Goal: Transaction & Acquisition: Purchase product/service

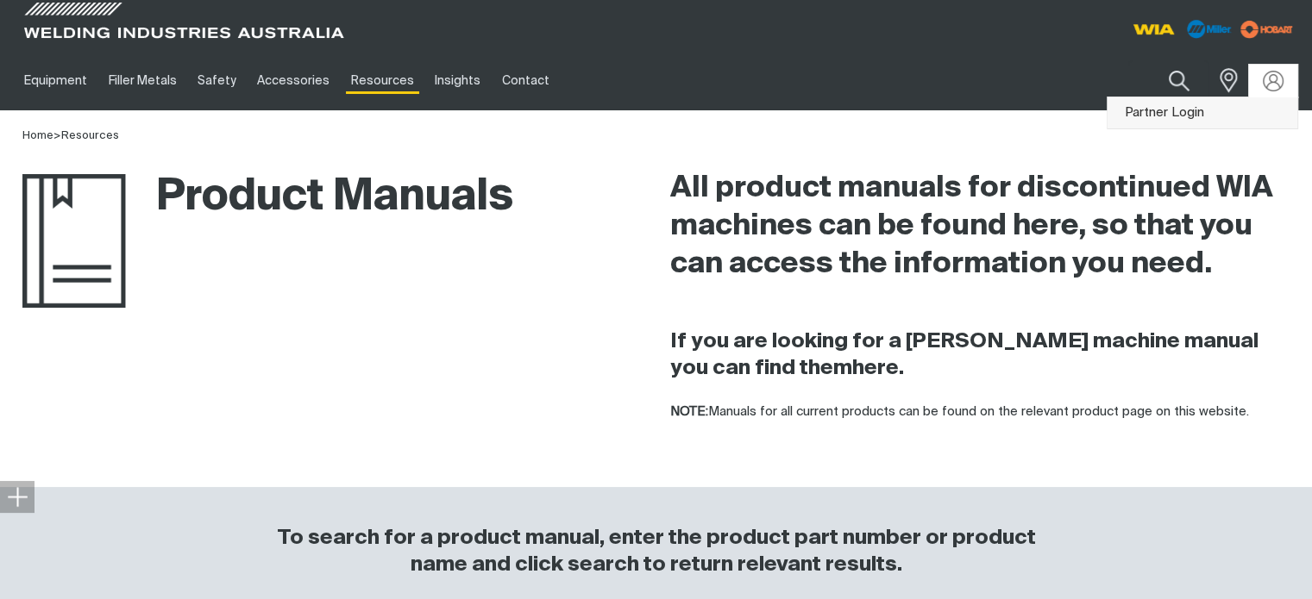
click at [1178, 112] on link "Partner Login" at bounding box center [1202, 113] width 190 height 32
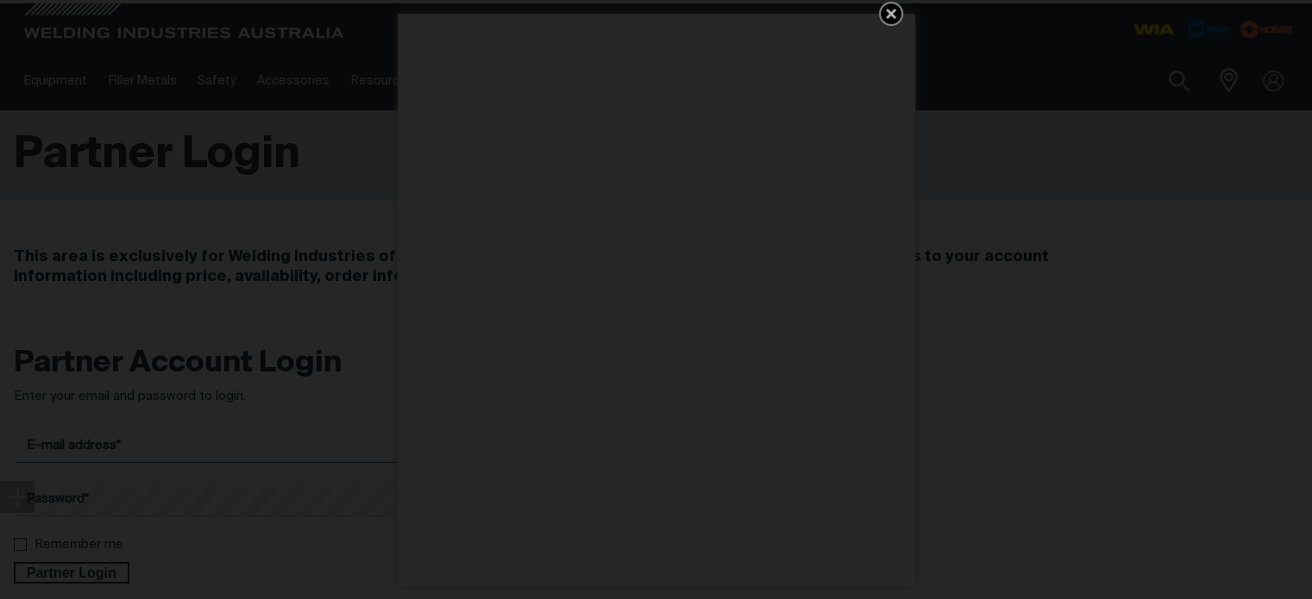
type input "[EMAIL_ADDRESS][DOMAIN_NAME]"
click at [886, 15] on icon "Get 5 WIA Welding Guides Free!" at bounding box center [891, 14] width 10 height 10
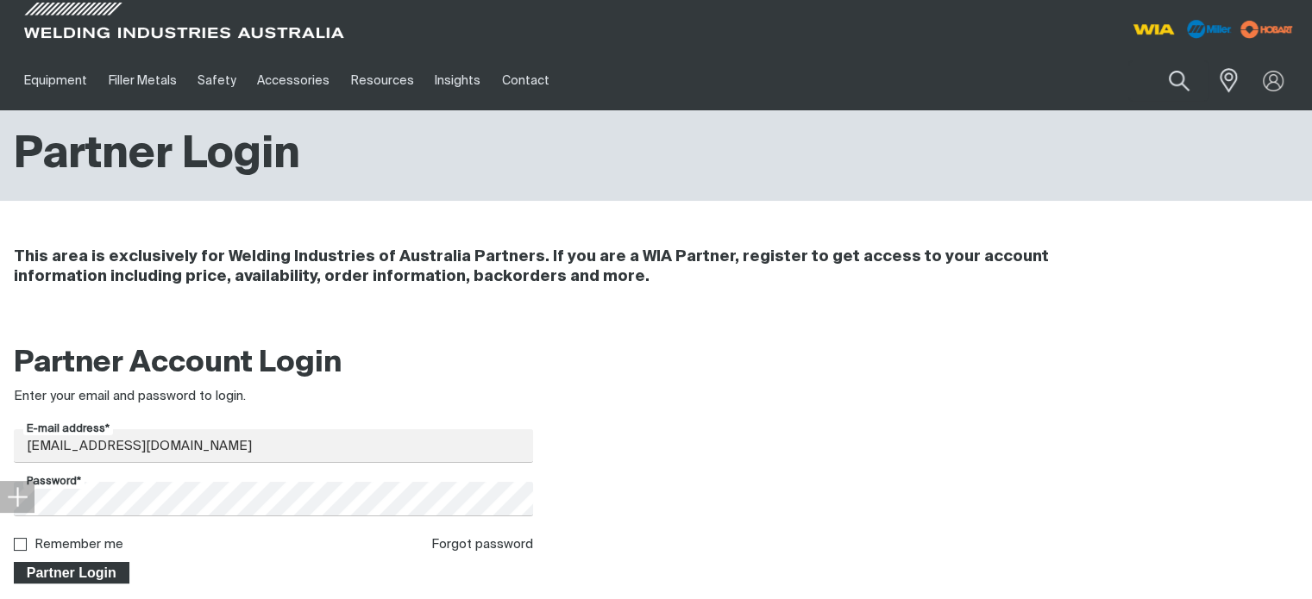
click at [86, 562] on button "Partner Login" at bounding box center [72, 573] width 116 height 22
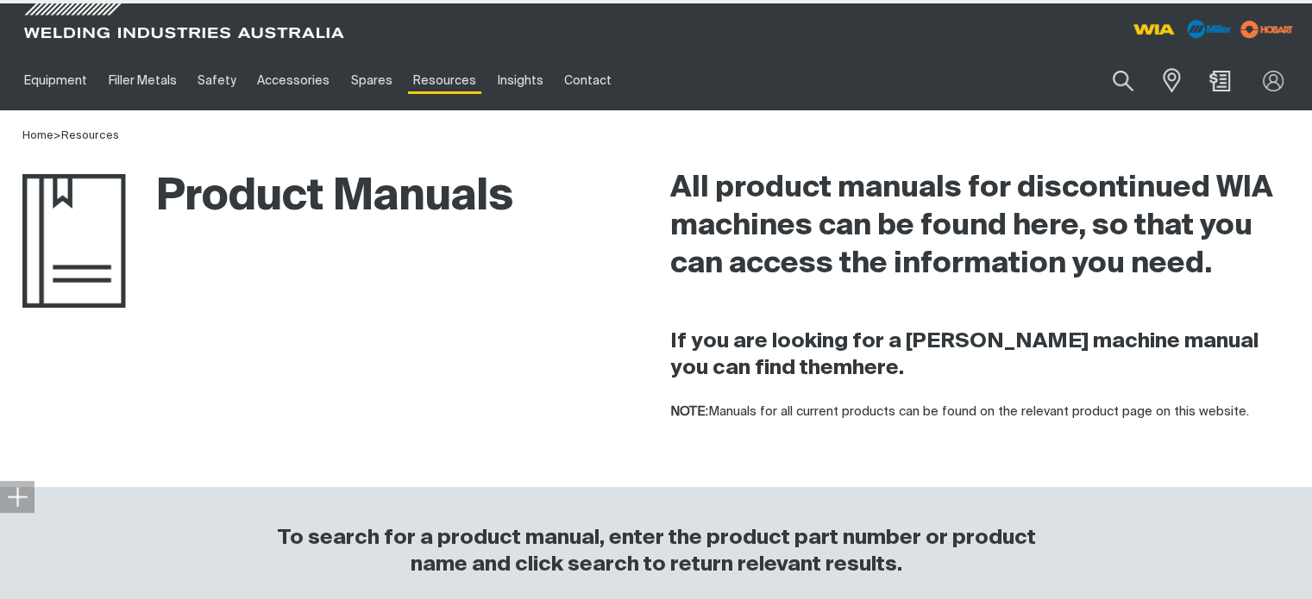
click at [87, 564] on div "To search for a product manual, enter the product part number or product name a…" at bounding box center [656, 553] width 1312 height 132
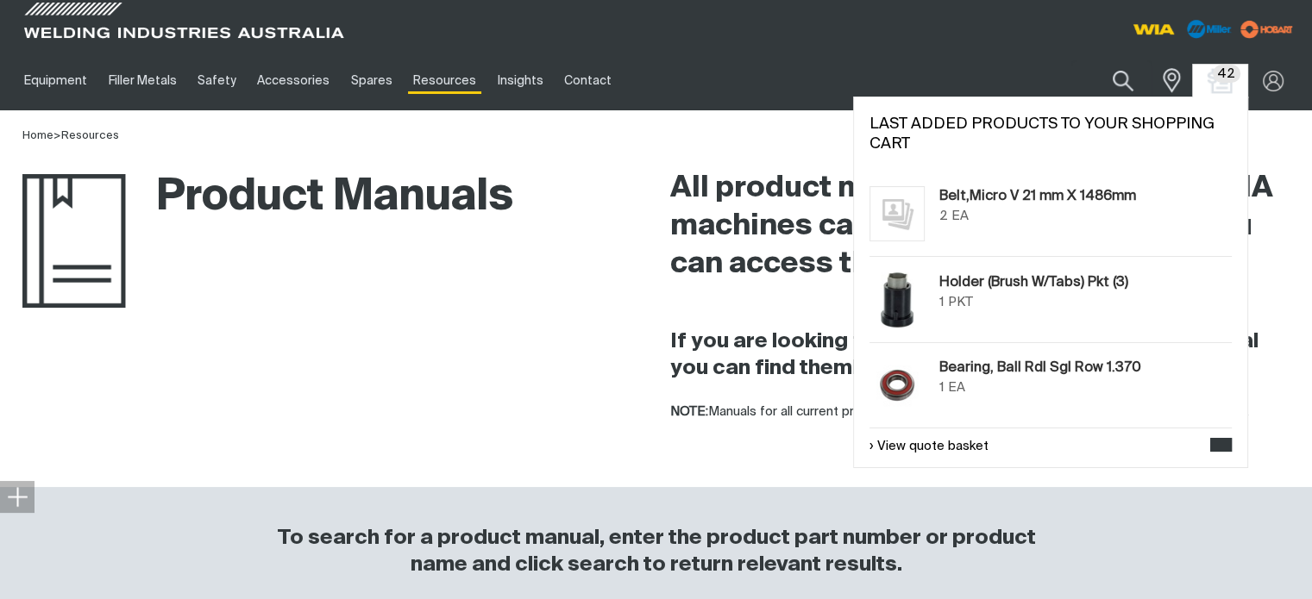
click at [1227, 85] on img "Shopping cart (42 product(s))" at bounding box center [1219, 80] width 25 height 25
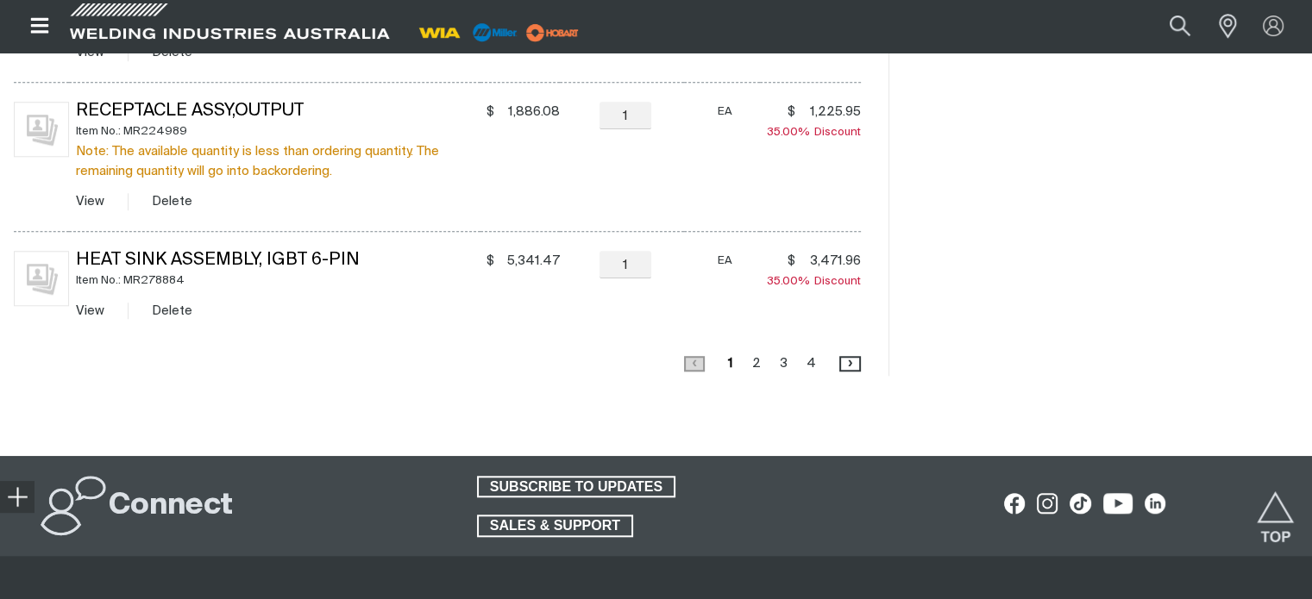
scroll to position [1552, 0]
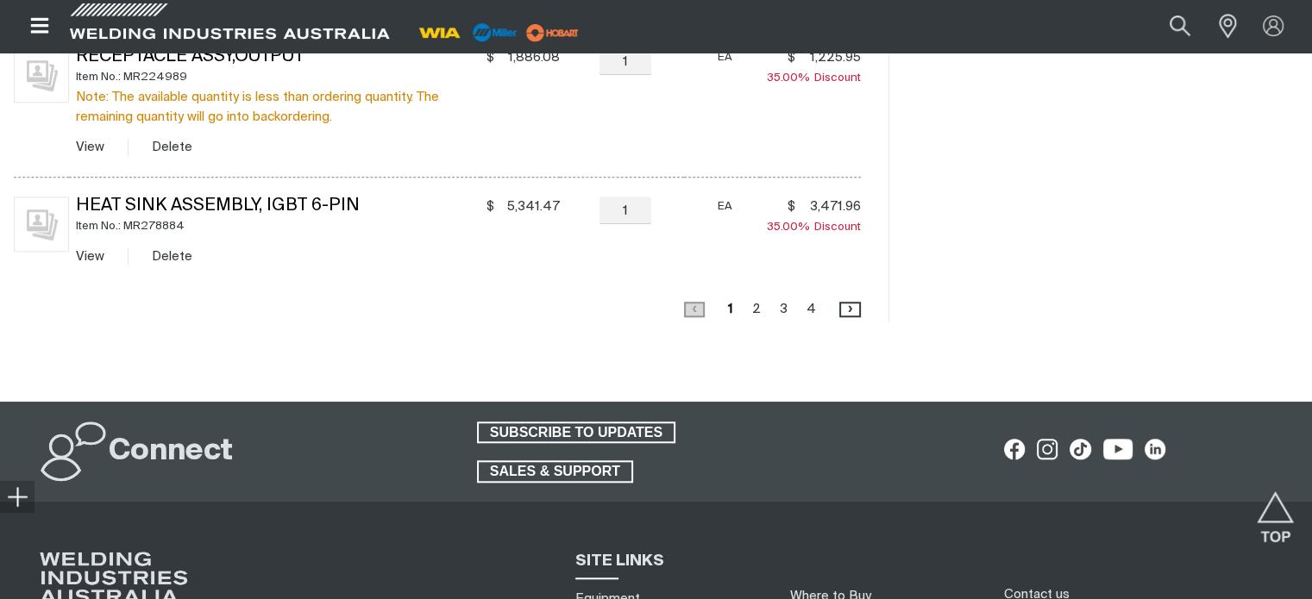
click at [761, 307] on link "Page 2" at bounding box center [756, 308] width 19 height 23
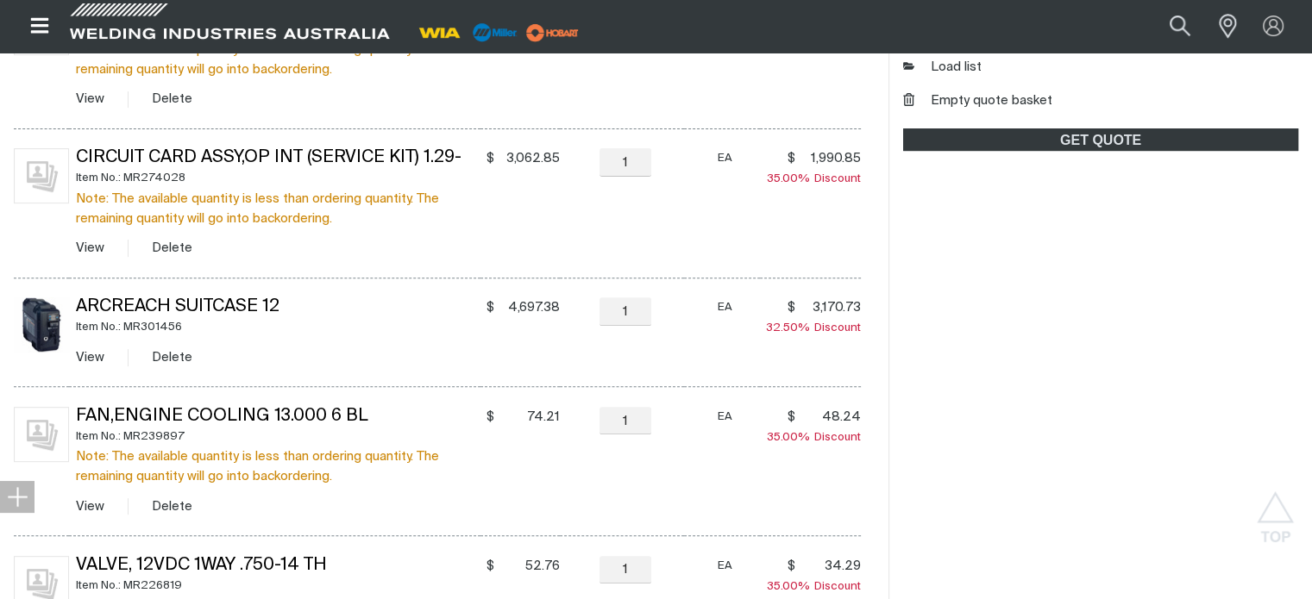
scroll to position [675, 0]
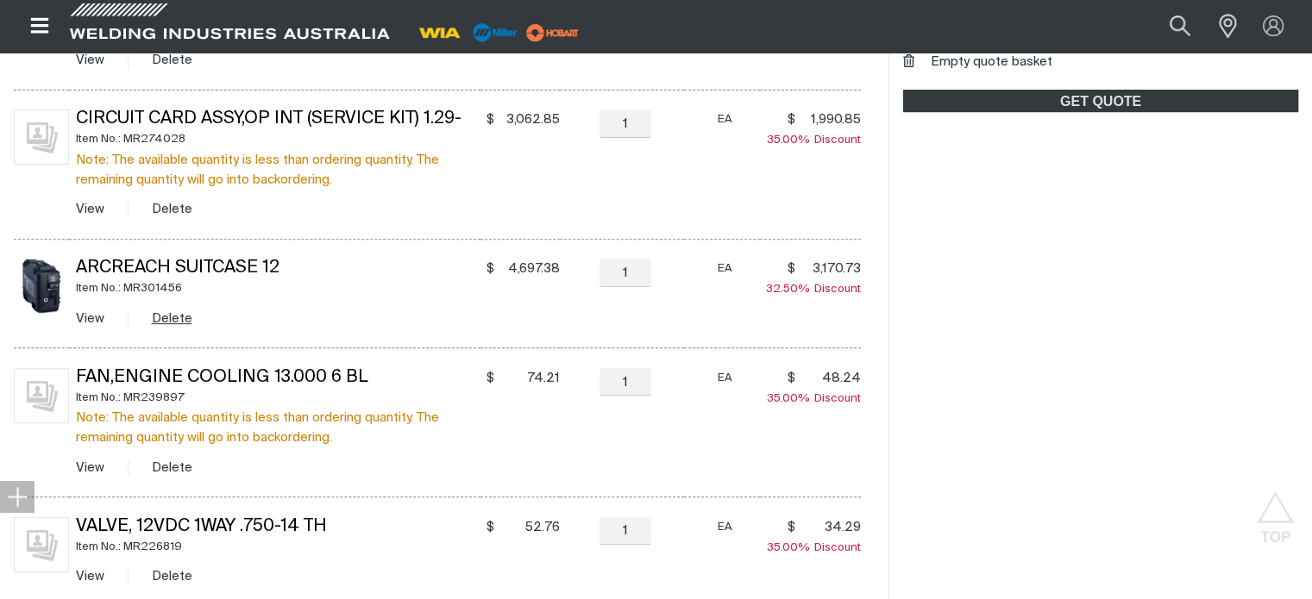
click at [175, 316] on button "Delete" at bounding box center [172, 319] width 41 height 20
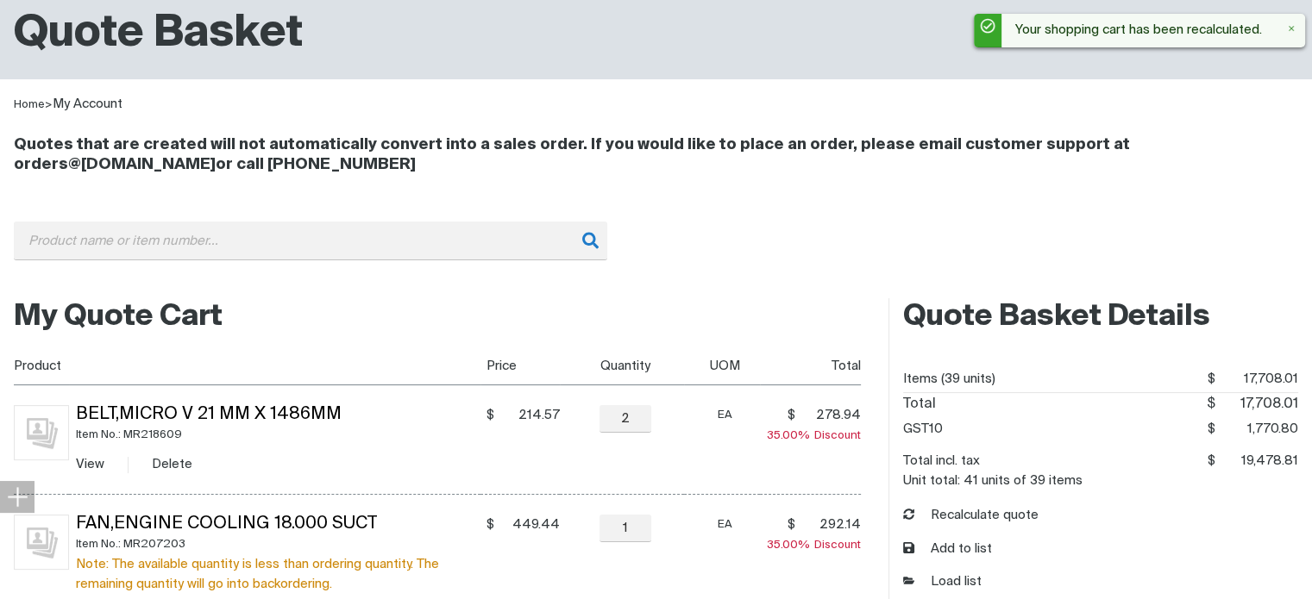
scroll to position [172, 0]
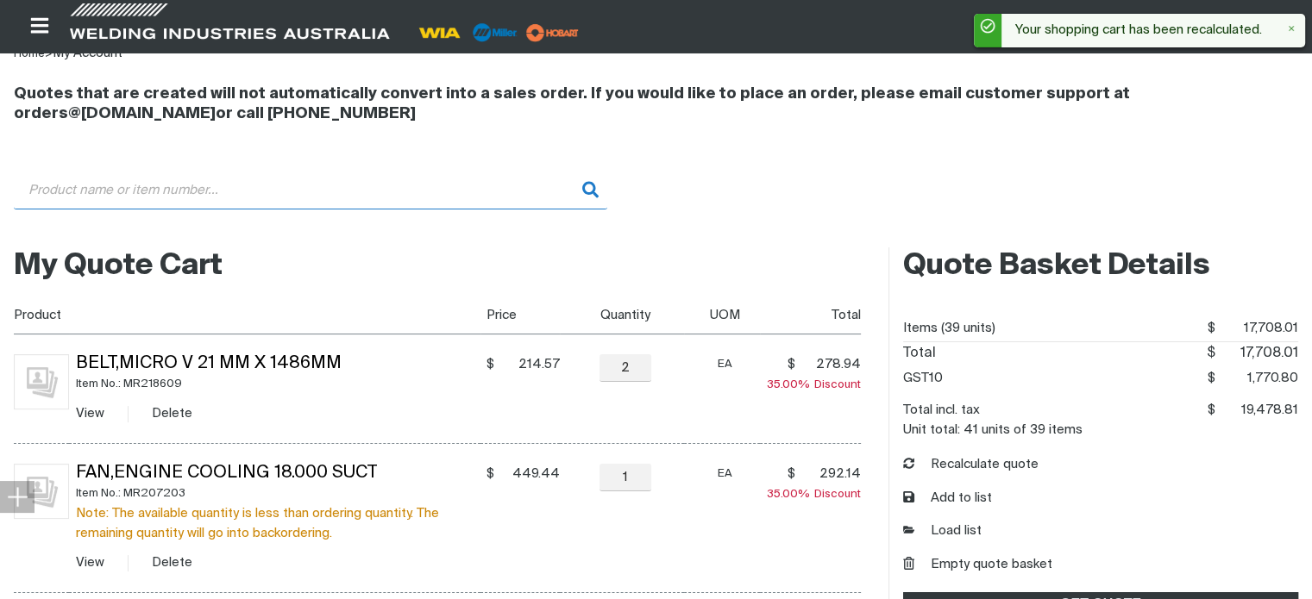
click at [202, 178] on input "Search" at bounding box center [310, 190] width 593 height 39
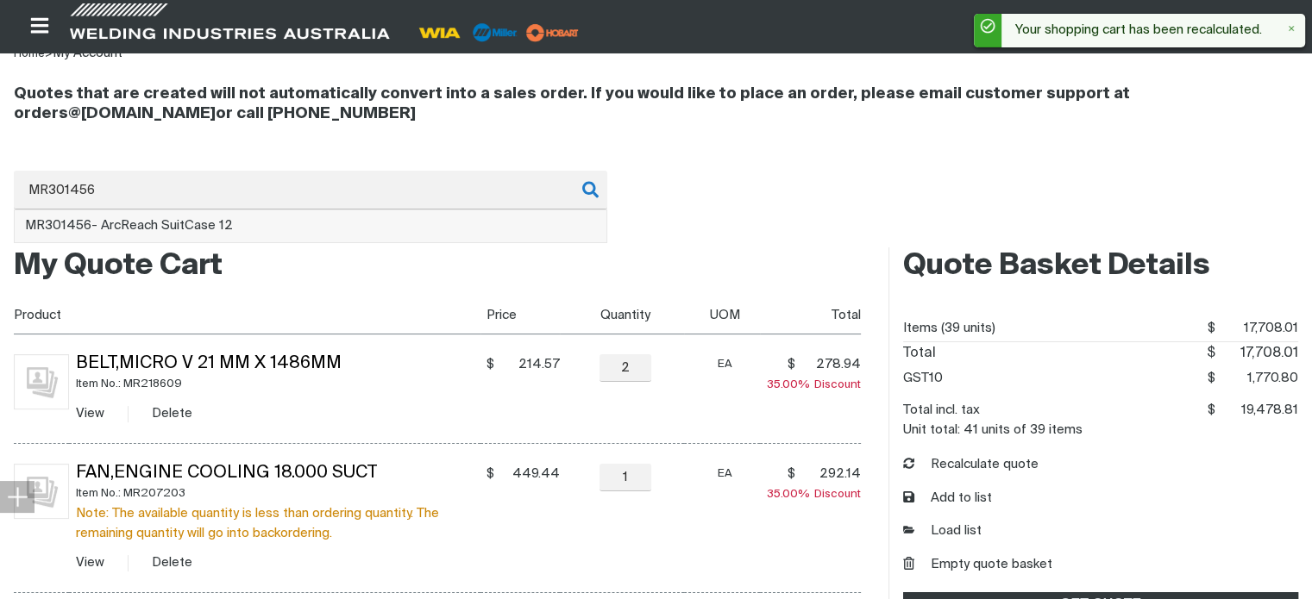
click at [155, 224] on span "MR301456 - ArcReach SuitCase 12" at bounding box center [129, 225] width 208 height 13
type input "MR301456 - ArcReach SuitCase 12"
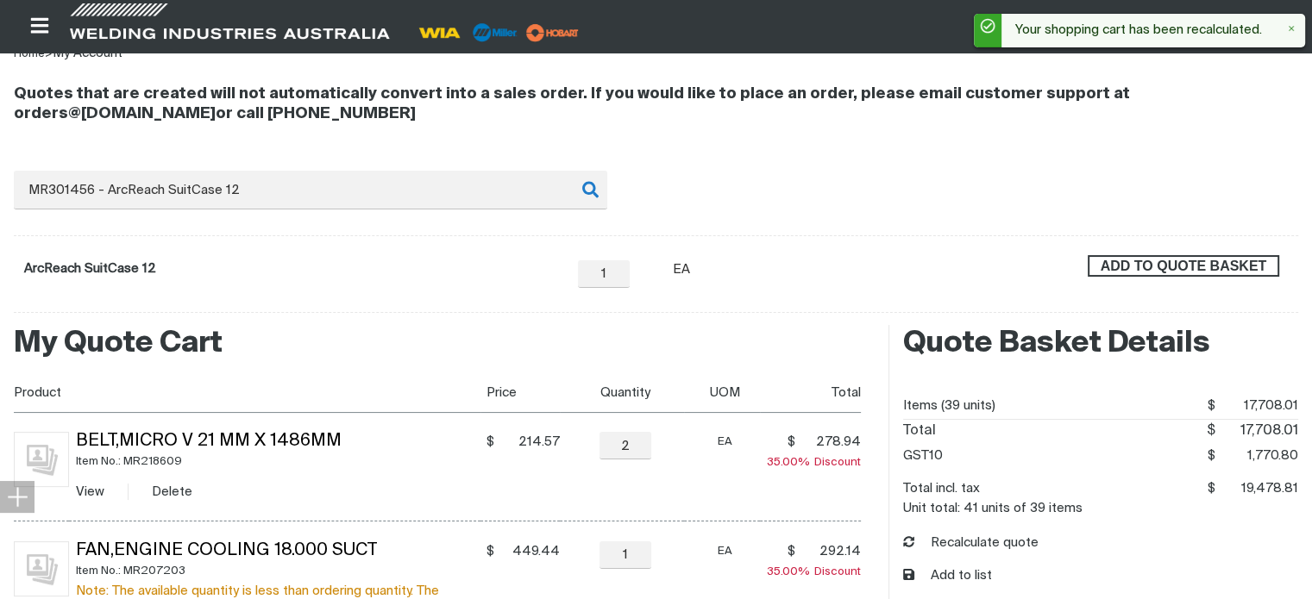
click at [1217, 262] on span "ADD TO QUOTE BASKET" at bounding box center [1183, 266] width 188 height 22
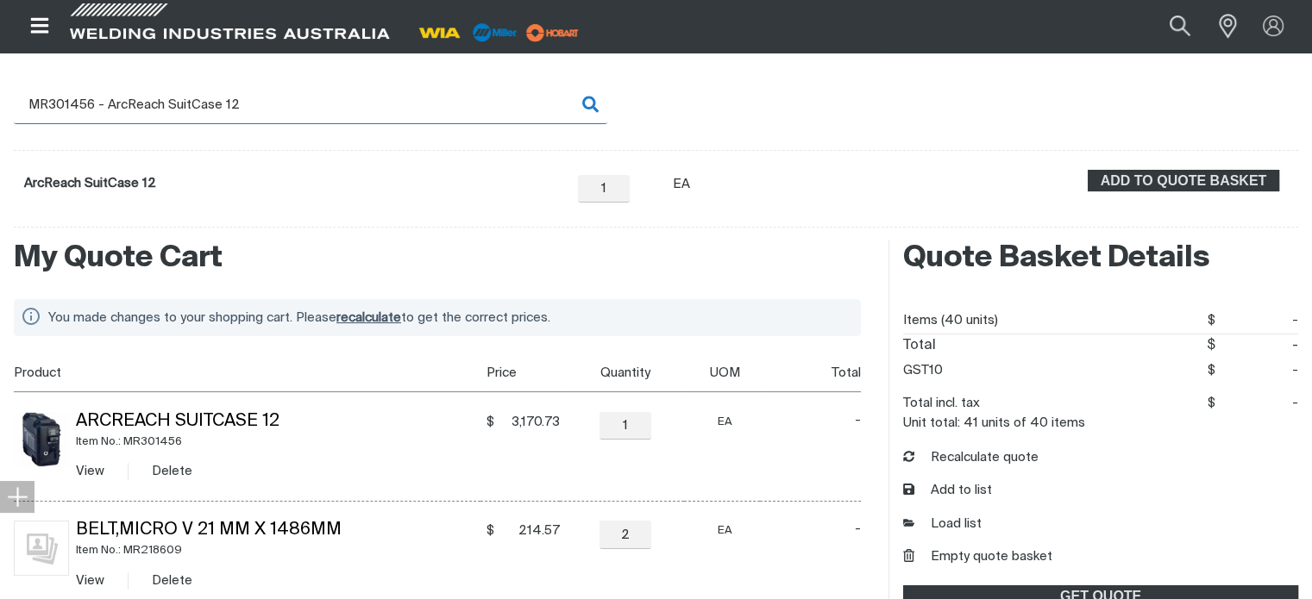
scroll to position [344, 0]
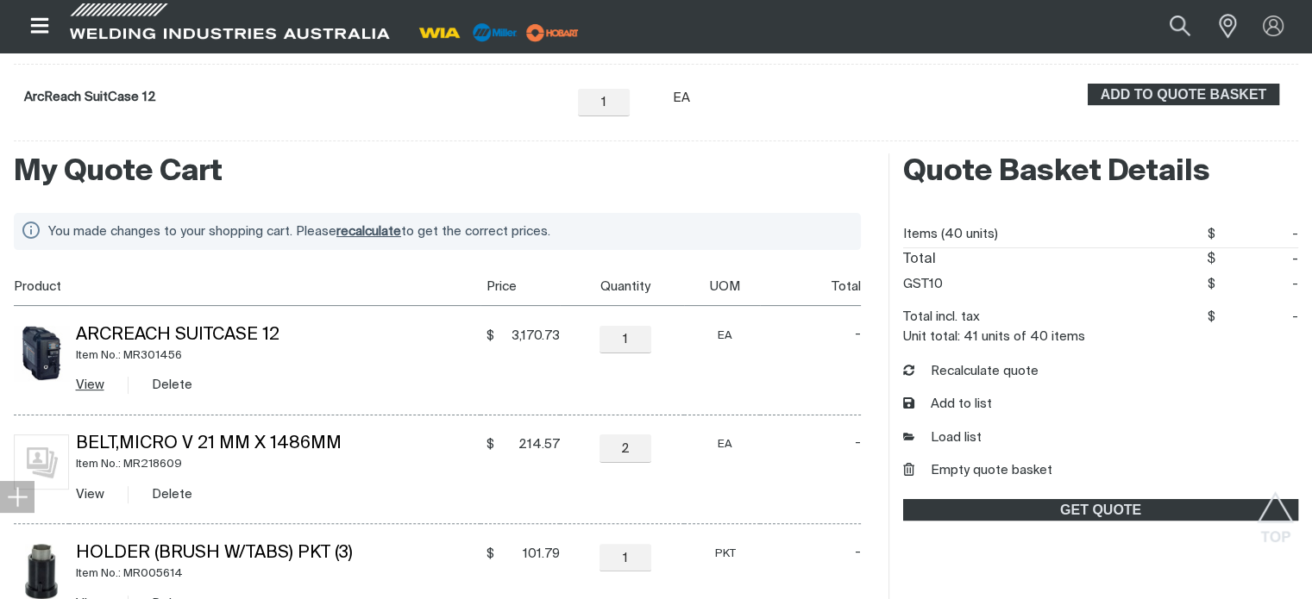
click at [85, 385] on link "View" at bounding box center [90, 385] width 28 height 13
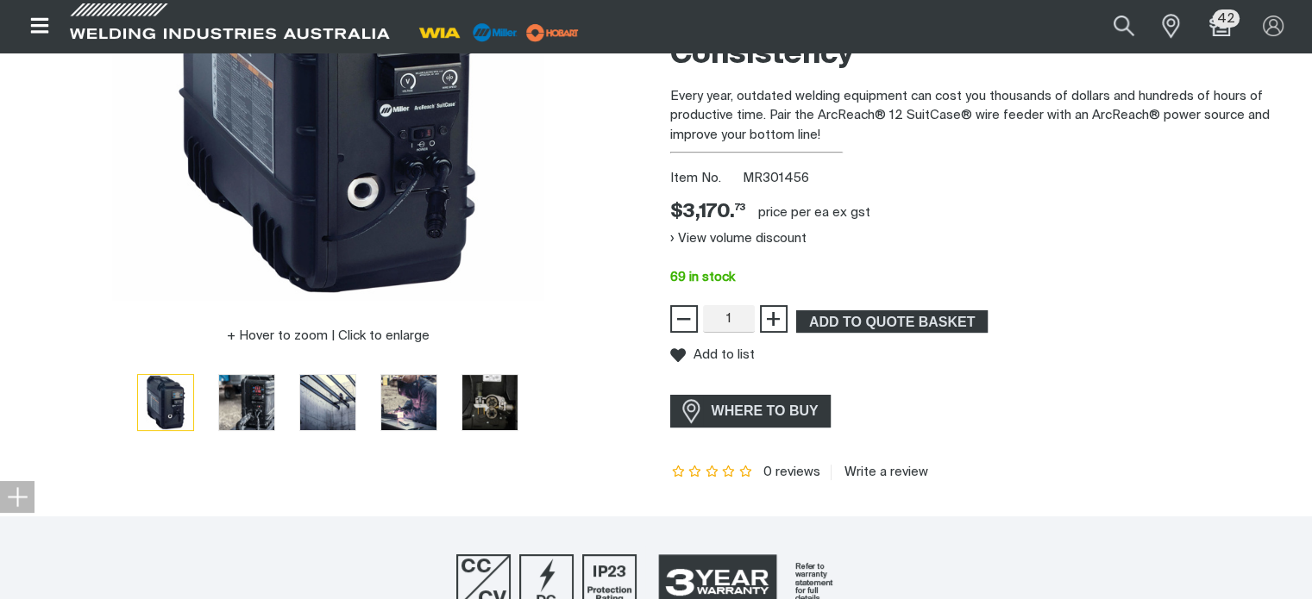
scroll to position [431, 0]
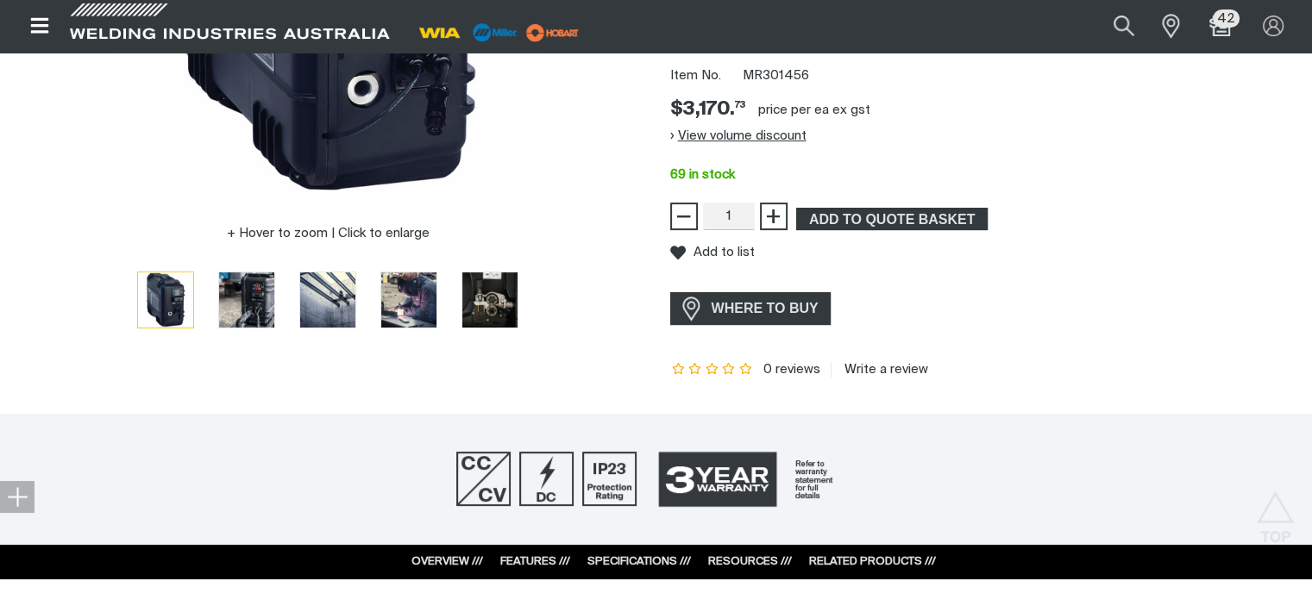
click at [714, 131] on button "View volume discount" at bounding box center [738, 136] width 136 height 28
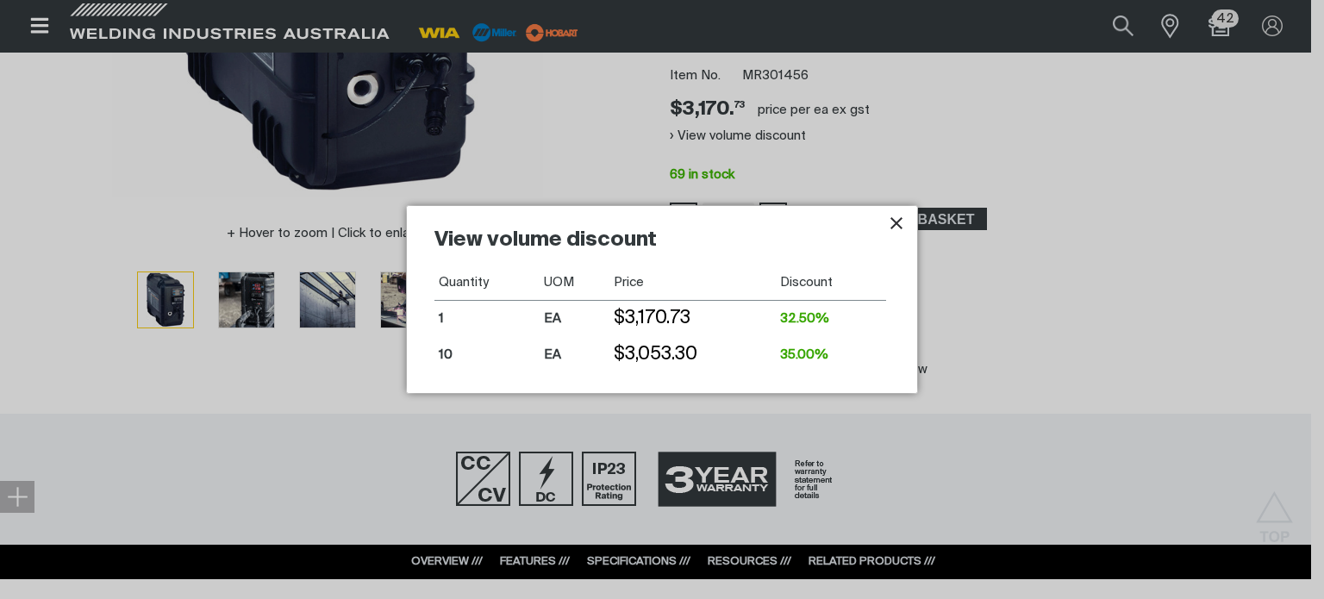
click at [897, 220] on icon "Close pop-up overlay" at bounding box center [896, 223] width 21 height 21
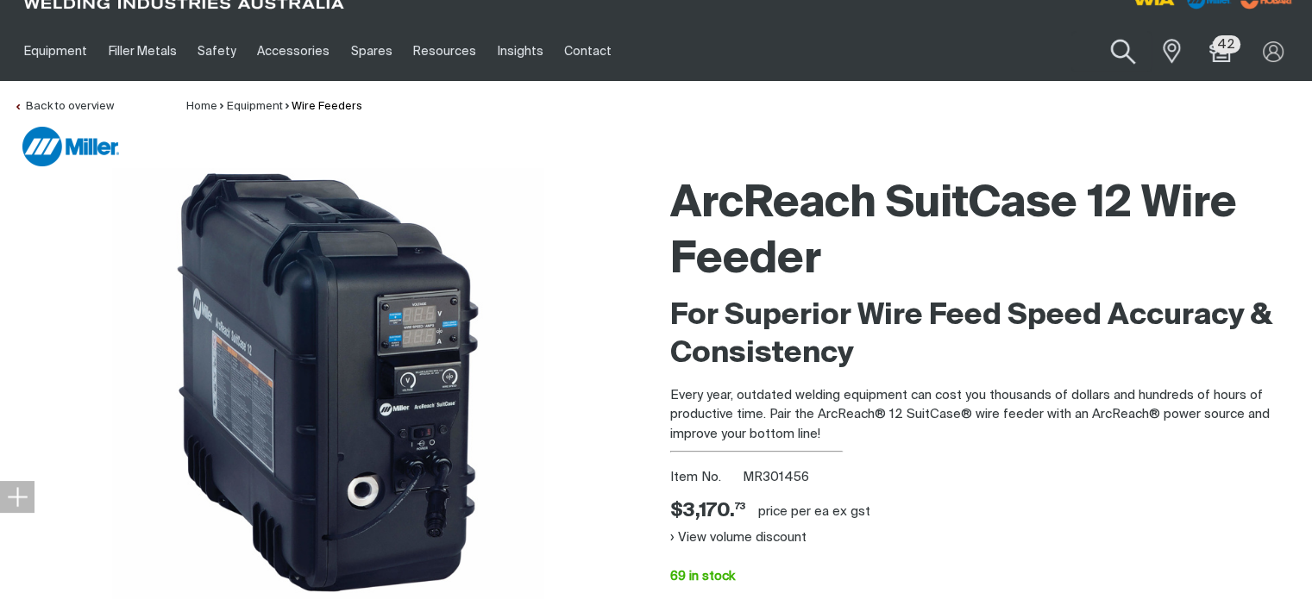
scroll to position [0, 0]
